Goal: Book appointment/travel/reservation

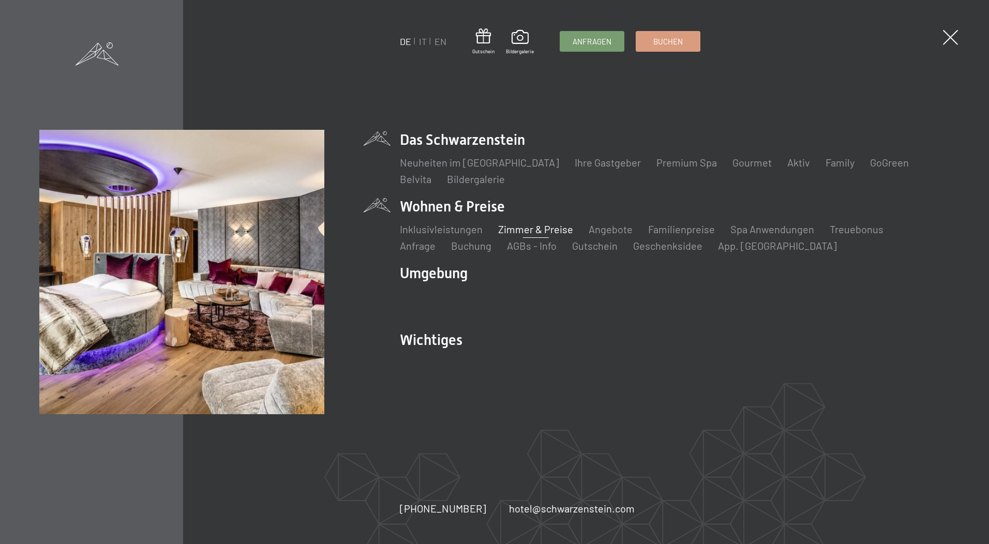
click at [551, 231] on link "Zimmer & Preise" at bounding box center [535, 229] width 75 height 12
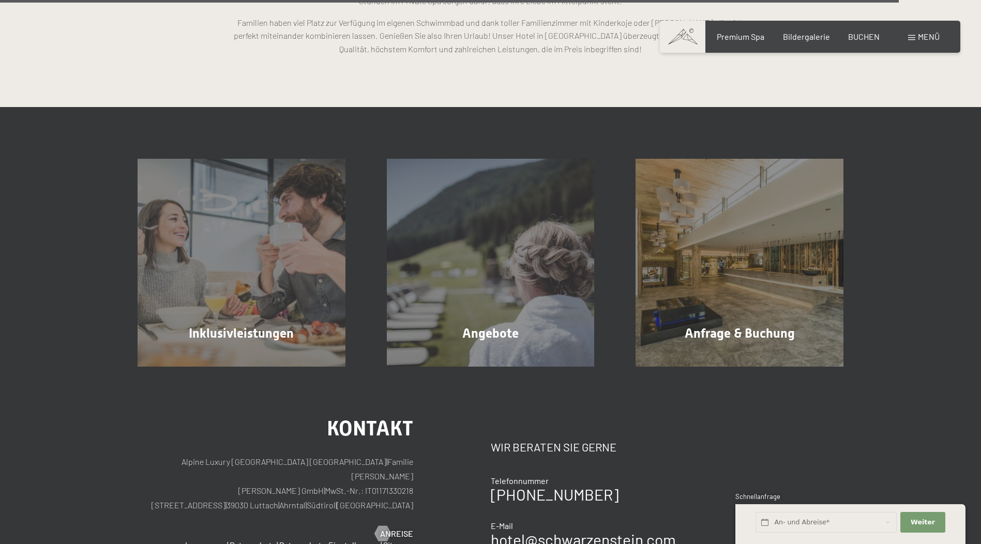
scroll to position [3027, 0]
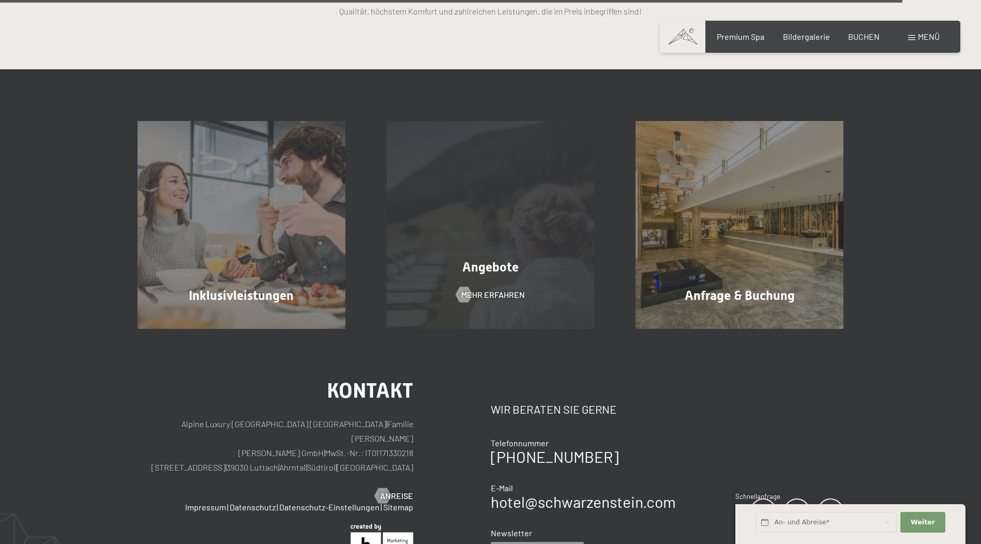
click at [508, 276] on div "Angebote" at bounding box center [490, 267] width 249 height 18
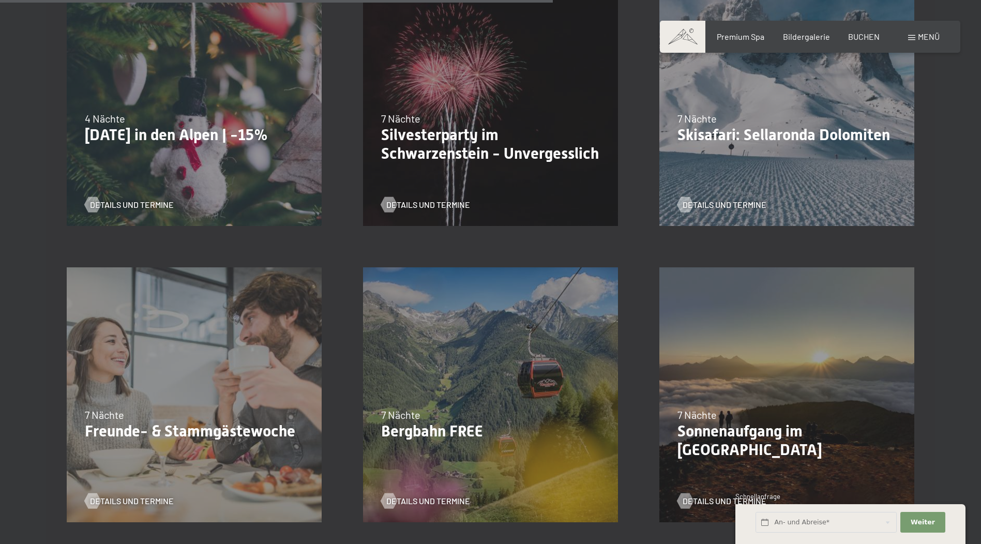
scroll to position [1034, 0]
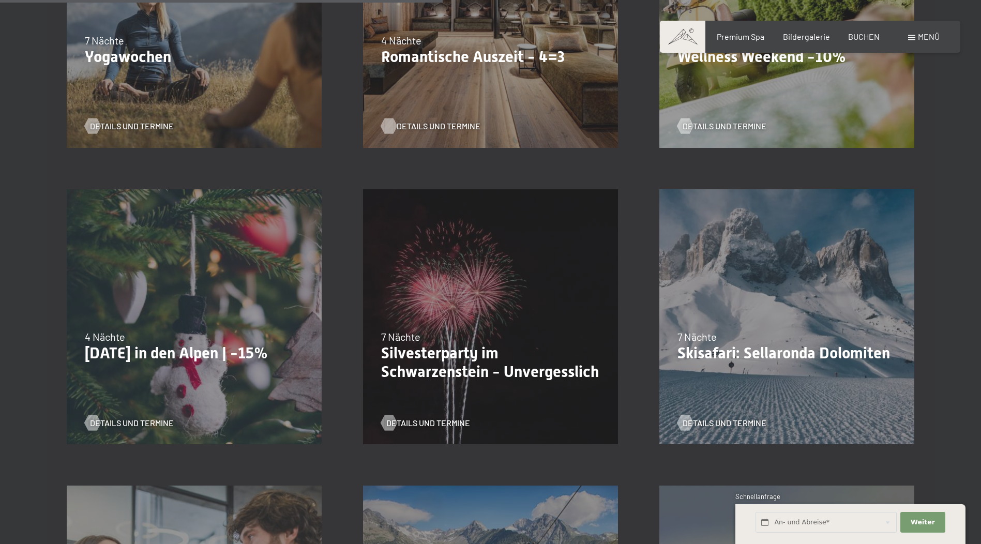
click at [452, 124] on span "Details und Termine" at bounding box center [439, 125] width 84 height 11
